Goal: Task Accomplishment & Management: Use online tool/utility

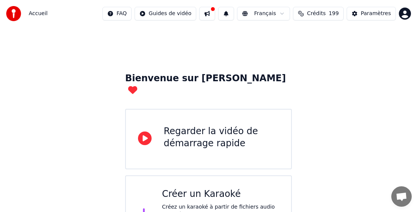
click at [132, 35] on div "Bienvenue sur Youka Regarder la vidéo de démarrage rapide Créer un Karaoké Crée…" at bounding box center [208, 140] width 417 height 227
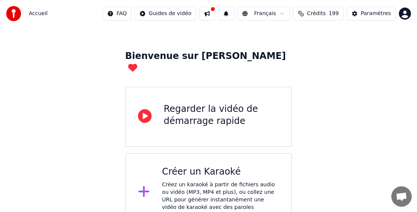
click at [195, 166] on div "Créer un Karaoké Créez un karaoké à partir de fichiers audio ou vidéo (MP3, MP4…" at bounding box center [220, 192] width 117 height 53
click at [296, 12] on div "Paramètres" at bounding box center [376, 14] width 30 height 8
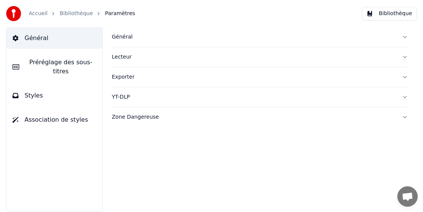
click at [112, 34] on div "Général" at bounding box center [254, 37] width 284 height 8
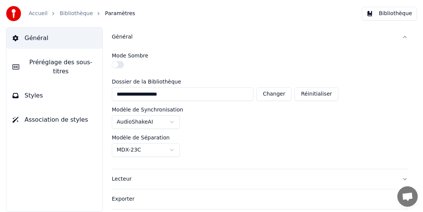
click at [39, 14] on link "Accueil" at bounding box center [38, 14] width 19 height 8
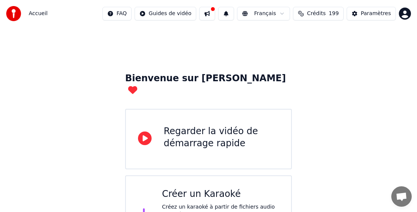
click at [189, 188] on div "Créer un Karaoké" at bounding box center [220, 194] width 117 height 12
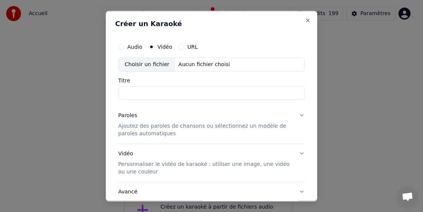
click at [144, 67] on div "Choisir un fichier" at bounding box center [147, 64] width 57 height 14
drag, startPoint x: 150, startPoint y: 93, endPoint x: 251, endPoint y: 90, distance: 101.0
click at [251, 90] on input "**********" at bounding box center [211, 93] width 187 height 14
type input "********"
click at [137, 132] on p "Ajoutez des paroles de chansons ou sélectionnez un modèle de paroles automatiqu…" at bounding box center [205, 129] width 175 height 15
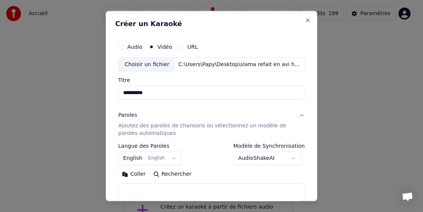
click at [131, 161] on button "English English" at bounding box center [150, 159] width 64 height 14
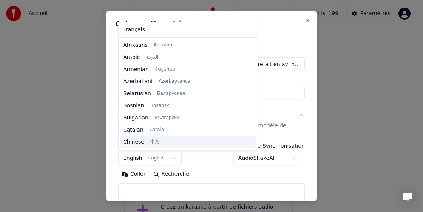
scroll to position [60, 0]
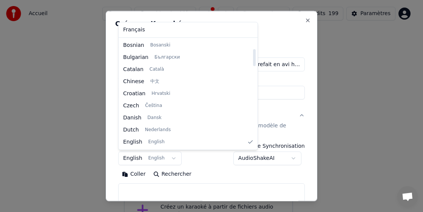
select select "**"
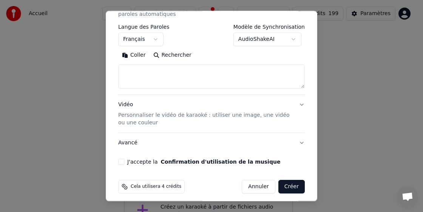
scroll to position [124, 0]
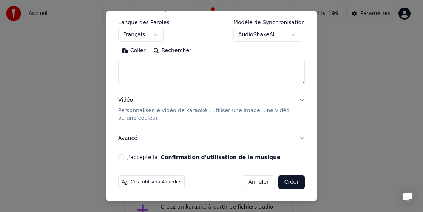
click at [136, 50] on button "Coller" at bounding box center [133, 51] width 31 height 12
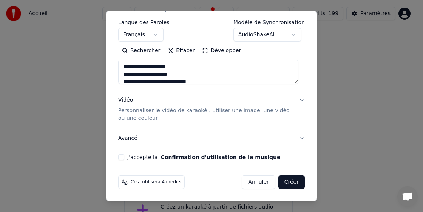
click at [120, 158] on button "J'accepte la Confirmation d'utilisation de la musique" at bounding box center [121, 157] width 6 height 6
click at [282, 185] on button "Créer" at bounding box center [292, 182] width 26 height 14
type textarea "**********"
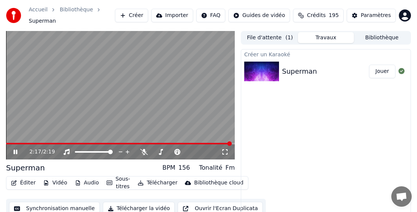
click at [153, 181] on button "Télécharger" at bounding box center [158, 183] width 46 height 11
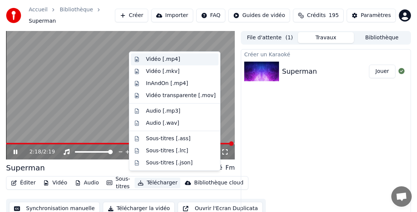
click at [154, 59] on div "Vidéo [.mp4]" at bounding box center [163, 60] width 34 height 8
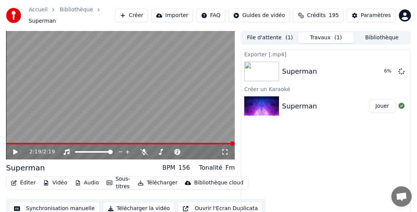
click at [296, 174] on div "Exporter [.mp4] Superman 6 % Créer un [DEMOGRAPHIC_DATA] Superman Jouer" at bounding box center [326, 139] width 170 height 180
click at [296, 32] on button "Bibliothèque" at bounding box center [382, 37] width 56 height 11
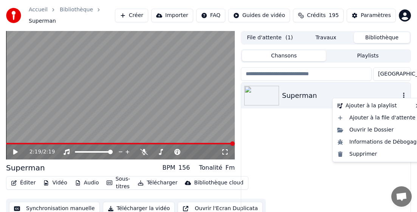
click at [296, 92] on icon "button" at bounding box center [404, 95] width 8 height 6
click at [296, 153] on div "Supprimer" at bounding box center [378, 154] width 89 height 12
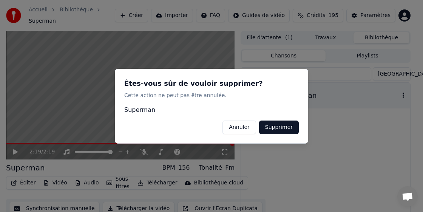
click at [285, 122] on button "Supprimer" at bounding box center [279, 127] width 40 height 14
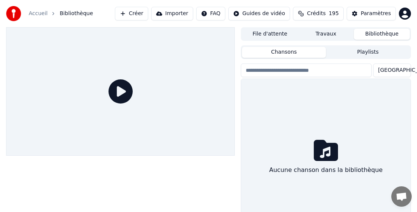
click at [148, 14] on button "Créer" at bounding box center [131, 14] width 33 height 14
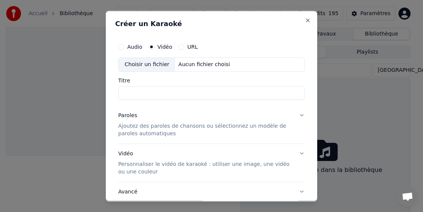
click at [142, 66] on div "Choisir un fichier" at bounding box center [147, 64] width 57 height 14
type input "**********"
click at [150, 129] on p "Ajoutez des paroles de chansons ou sélectionnez un modèle de paroles automatiqu…" at bounding box center [205, 129] width 175 height 15
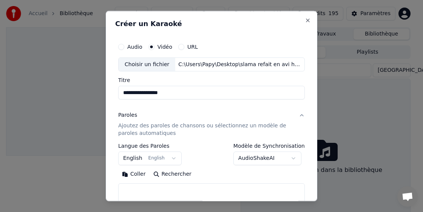
click at [137, 158] on body "**********" at bounding box center [208, 106] width 417 height 212
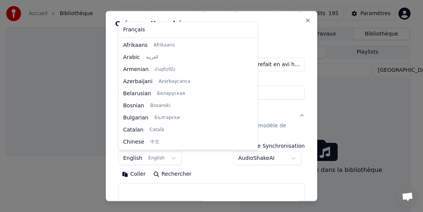
scroll to position [60, 0]
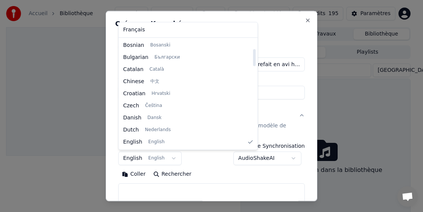
select select "**"
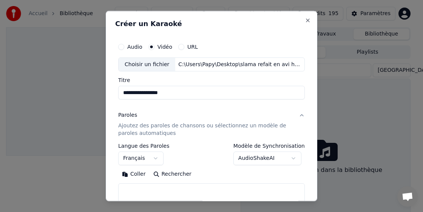
drag, startPoint x: 133, startPoint y: 177, endPoint x: 147, endPoint y: 169, distance: 15.7
click at [134, 175] on button "Coller" at bounding box center [133, 174] width 31 height 12
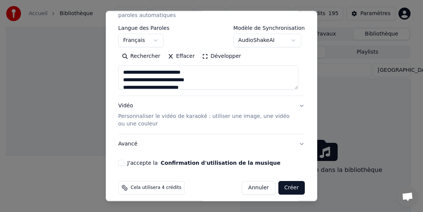
scroll to position [124, 0]
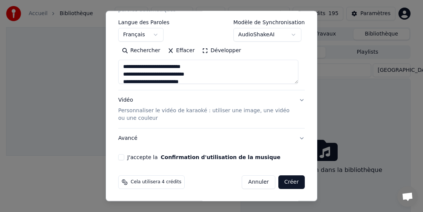
click at [120, 158] on button "J'accepte la Confirmation d'utilisation de la musique" at bounding box center [121, 157] width 6 height 6
click at [289, 178] on button "Créer" at bounding box center [292, 182] width 26 height 14
type textarea "**********"
select select
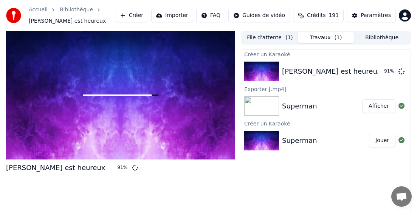
click at [232, 194] on div "[PERSON_NAME] est heureux 91 %" at bounding box center [120, 130] width 229 height 198
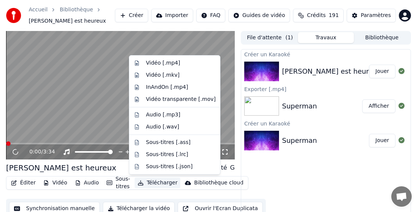
click at [158, 182] on button "Télécharger" at bounding box center [158, 183] width 46 height 11
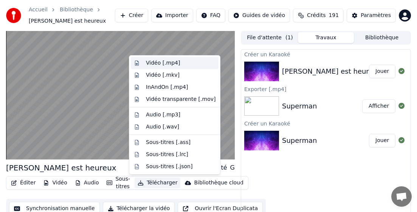
click at [161, 64] on div "Vidéo [.mp4]" at bounding box center [163, 63] width 34 height 8
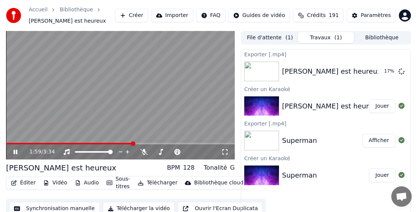
click at [17, 151] on icon at bounding box center [16, 152] width 4 height 5
drag, startPoint x: 286, startPoint y: 1, endPoint x: 287, endPoint y: 5, distance: 3.8
click at [286, 1] on div "Accueil Bibliothèque Tarzan est heureux Créer Importer FAQ Guides de vidéo Créd…" at bounding box center [208, 15] width 417 height 31
click at [296, 37] on button "Bibliothèque" at bounding box center [382, 37] width 56 height 11
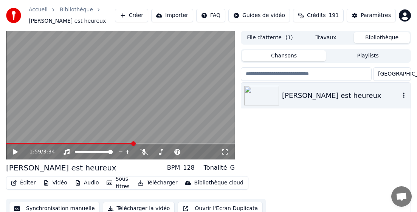
click at [296, 95] on icon "button" at bounding box center [404, 95] width 8 height 6
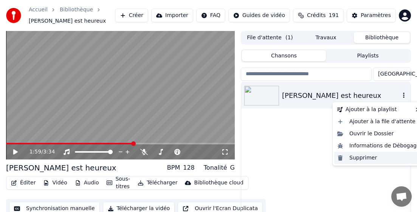
click at [296, 158] on div "Supprimer" at bounding box center [378, 158] width 89 height 12
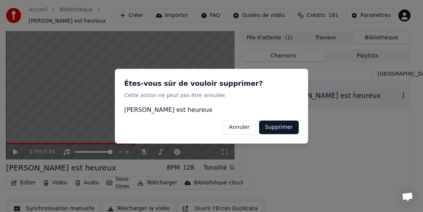
click at [287, 129] on button "Supprimer" at bounding box center [279, 127] width 40 height 14
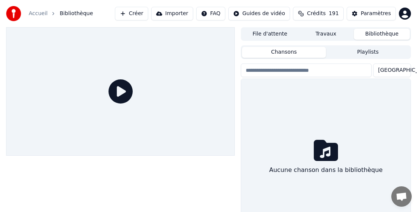
click at [146, 11] on button "Créer" at bounding box center [131, 14] width 33 height 14
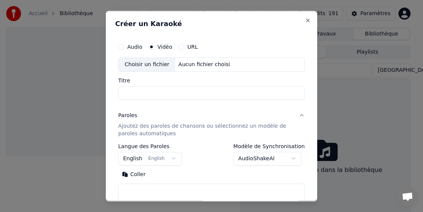
click at [148, 64] on div "Choisir un fichier" at bounding box center [147, 64] width 57 height 14
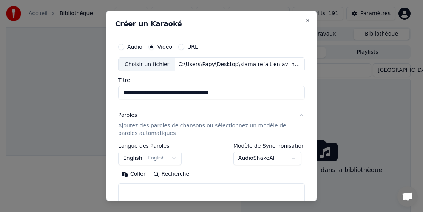
drag, startPoint x: 177, startPoint y: 93, endPoint x: 258, endPoint y: 99, distance: 80.7
click at [258, 99] on input "**********" at bounding box center [211, 93] width 187 height 14
type input "**********"
click at [146, 132] on p "Ajoutez des paroles de chansons ou sélectionnez un modèle de paroles automatiqu…" at bounding box center [205, 129] width 175 height 15
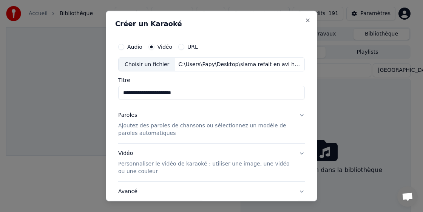
click at [147, 136] on p "Ajoutez des paroles de chansons ou sélectionnez un modèle de paroles automatiqu…" at bounding box center [205, 129] width 175 height 15
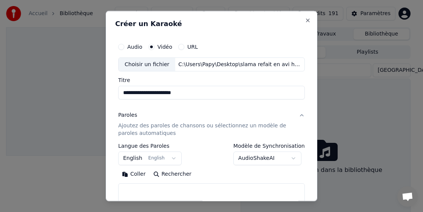
click at [135, 157] on body "**********" at bounding box center [208, 106] width 417 height 212
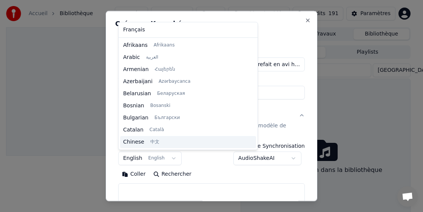
scroll to position [60, 0]
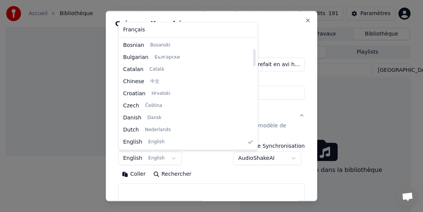
select select "**"
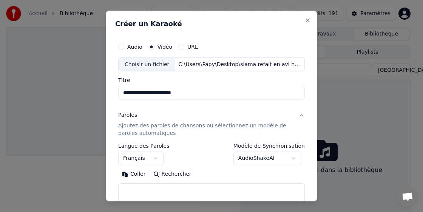
click at [137, 173] on button "Coller" at bounding box center [133, 174] width 31 height 12
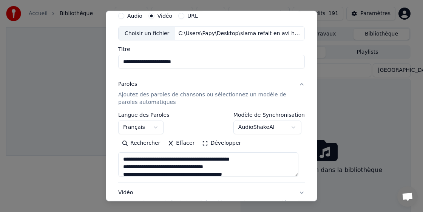
scroll to position [76, 0]
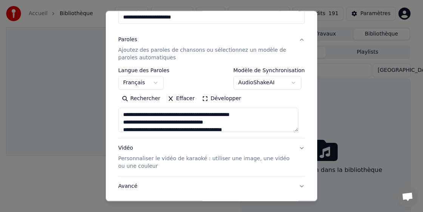
type textarea "**********"
click at [177, 98] on button "Effacer" at bounding box center [181, 99] width 34 height 12
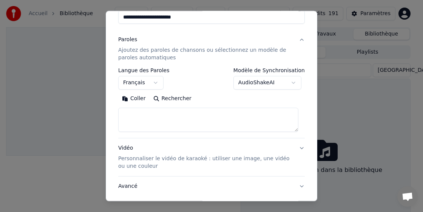
click at [134, 98] on button "Coller" at bounding box center [133, 99] width 31 height 12
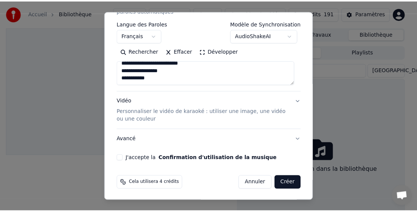
scroll to position [124, 0]
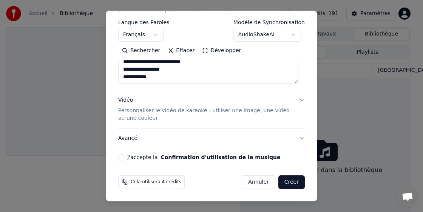
click at [121, 156] on button "J'accepte la Confirmation d'utilisation de la musique" at bounding box center [121, 157] width 6 height 6
click at [296, 181] on button "Créer" at bounding box center [292, 182] width 26 height 14
type textarea "**********"
select select
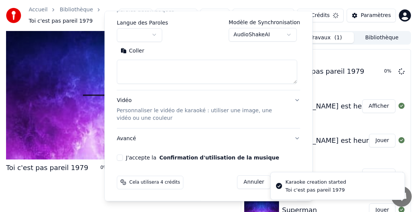
scroll to position [0, 0]
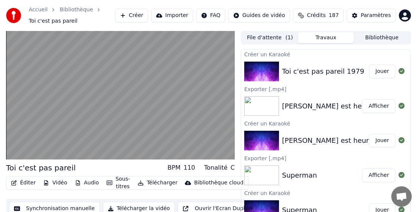
click at [157, 186] on button "Télécharger" at bounding box center [158, 183] width 46 height 11
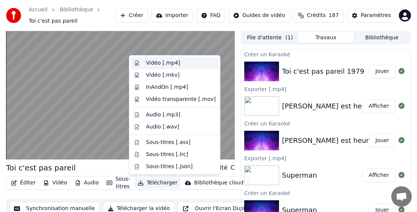
click at [172, 62] on div "Vidéo [.mp4]" at bounding box center [163, 63] width 34 height 8
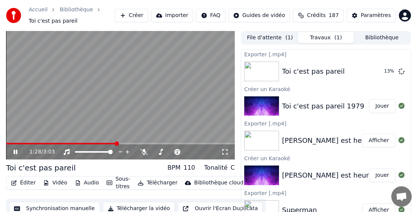
click at [32, 129] on video at bounding box center [120, 95] width 229 height 129
click at [296, 37] on button "Bibliothèque" at bounding box center [382, 37] width 56 height 11
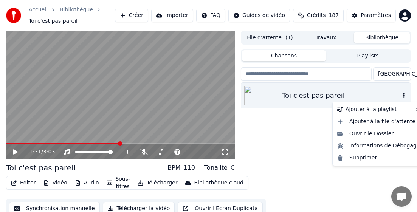
click at [296, 96] on icon "button" at bounding box center [404, 95] width 8 height 6
click at [296, 156] on div "Supprimer" at bounding box center [378, 158] width 89 height 12
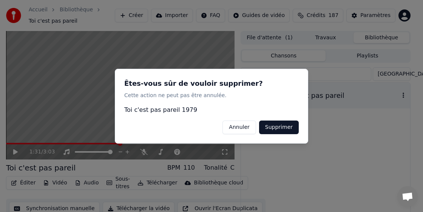
click at [277, 129] on button "Supprimer" at bounding box center [279, 127] width 40 height 14
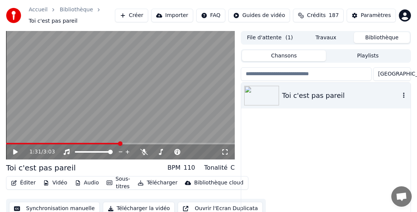
click at [296, 95] on icon "button" at bounding box center [404, 95] width 8 height 6
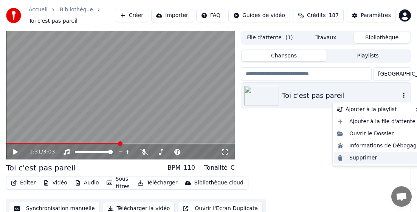
click at [296, 156] on div "Supprimer" at bounding box center [378, 158] width 89 height 12
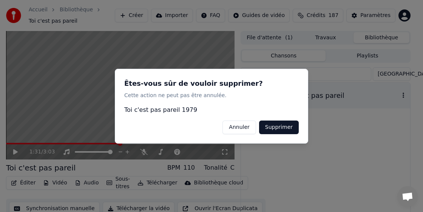
click at [282, 124] on button "Supprimer" at bounding box center [279, 127] width 40 height 14
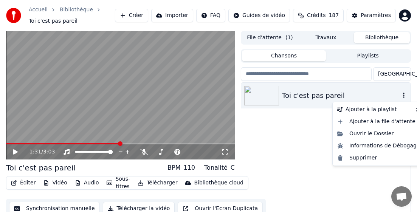
click at [296, 96] on icon "button" at bounding box center [404, 95] width 8 height 6
click at [296, 158] on div "Supprimer" at bounding box center [378, 158] width 89 height 12
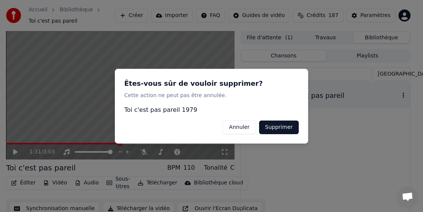
click at [277, 126] on button "Supprimer" at bounding box center [279, 127] width 40 height 14
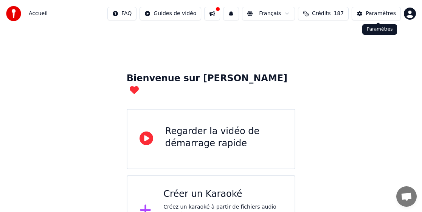
click at [296, 17] on div "Paramètres" at bounding box center [381, 14] width 30 height 8
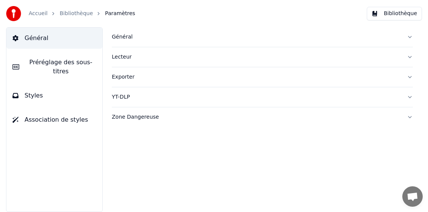
click at [112, 34] on div "Général" at bounding box center [256, 37] width 289 height 8
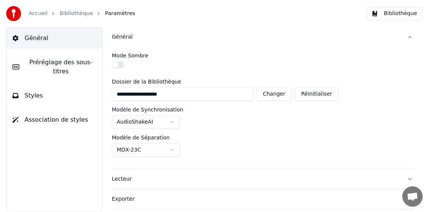
click at [132, 149] on html "**********" at bounding box center [214, 106] width 428 height 212
click at [42, 14] on link "Accueil" at bounding box center [38, 14] width 19 height 8
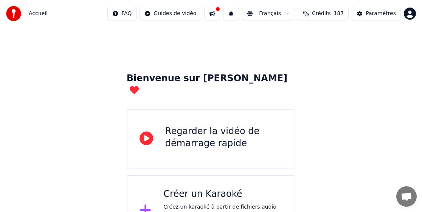
click at [182, 188] on div "Créer un Karaoké" at bounding box center [222, 194] width 119 height 12
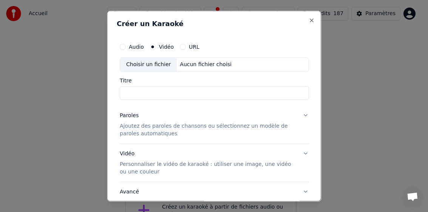
click at [138, 125] on p "Ajoutez des paroles de chansons ou sélectionnez un modèle de paroles automatiqu…" at bounding box center [207, 129] width 177 height 15
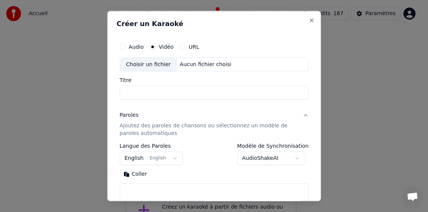
click at [129, 158] on button "English English" at bounding box center [151, 159] width 64 height 14
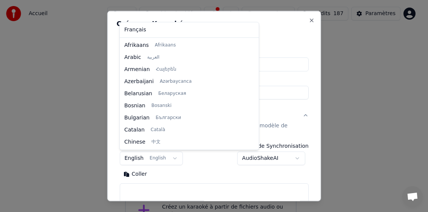
scroll to position [60, 0]
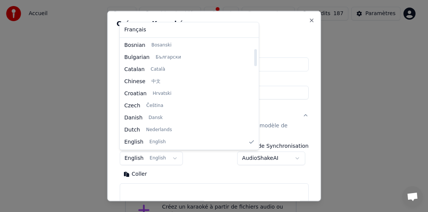
select select "**"
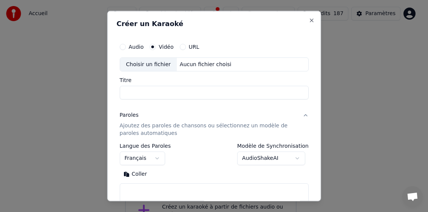
click at [142, 64] on div "Choisir un fichier" at bounding box center [148, 64] width 57 height 14
type input "**********"
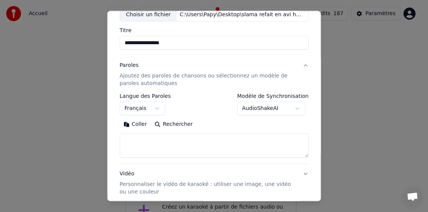
scroll to position [113, 0]
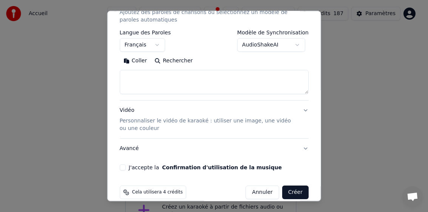
click at [130, 62] on button "Coller" at bounding box center [134, 61] width 31 height 12
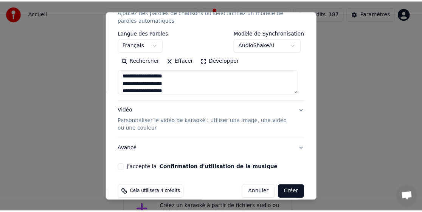
scroll to position [390, 0]
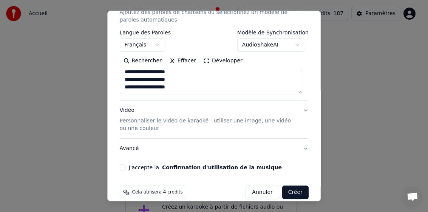
click at [123, 169] on button "J'accepte la Confirmation d'utilisation de la musique" at bounding box center [122, 167] width 6 height 6
click at [292, 189] on button "Créer" at bounding box center [295, 193] width 26 height 14
type textarea "**********"
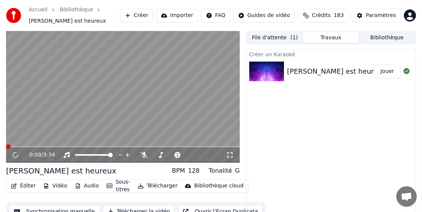
click at [157, 186] on button "Télécharger" at bounding box center [158, 186] width 46 height 11
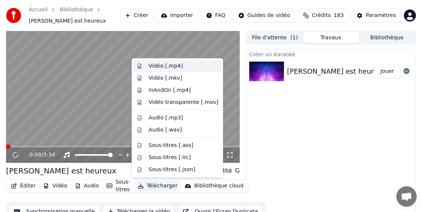
click at [166, 67] on div "Vidéo [.mp4]" at bounding box center [166, 66] width 34 height 8
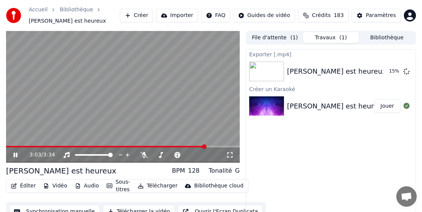
click at [205, 146] on span at bounding box center [123, 147] width 234 height 2
click at [226, 144] on video at bounding box center [123, 97] width 234 height 132
click at [227, 146] on span at bounding box center [123, 147] width 234 height 2
click at [296, 41] on button "Bibliothèque" at bounding box center [387, 37] width 56 height 11
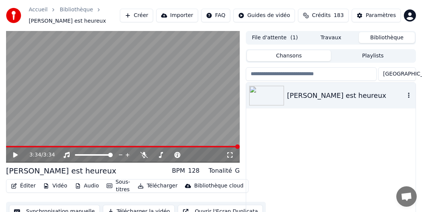
click at [296, 93] on icon "button" at bounding box center [409, 95] width 8 height 6
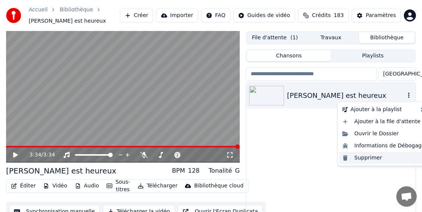
click at [296, 157] on div "Supprimer" at bounding box center [383, 158] width 89 height 12
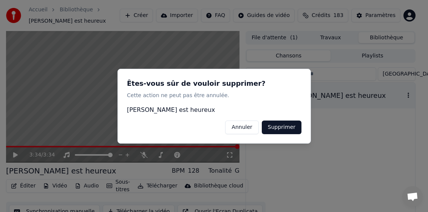
click at [295, 126] on button "Supprimer" at bounding box center [282, 127] width 40 height 14
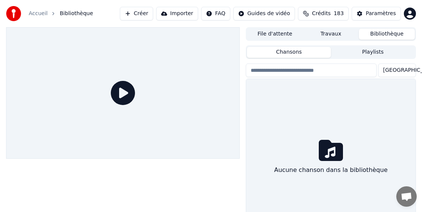
click at [296, 15] on span "Crédits" at bounding box center [321, 14] width 19 height 8
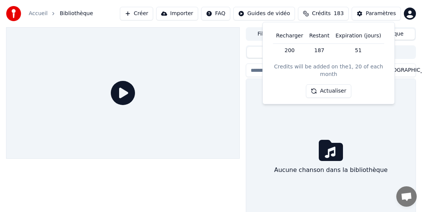
click at [296, 84] on button "Actualiser" at bounding box center [328, 91] width 45 height 14
